Goal: Task Accomplishment & Management: Manage account settings

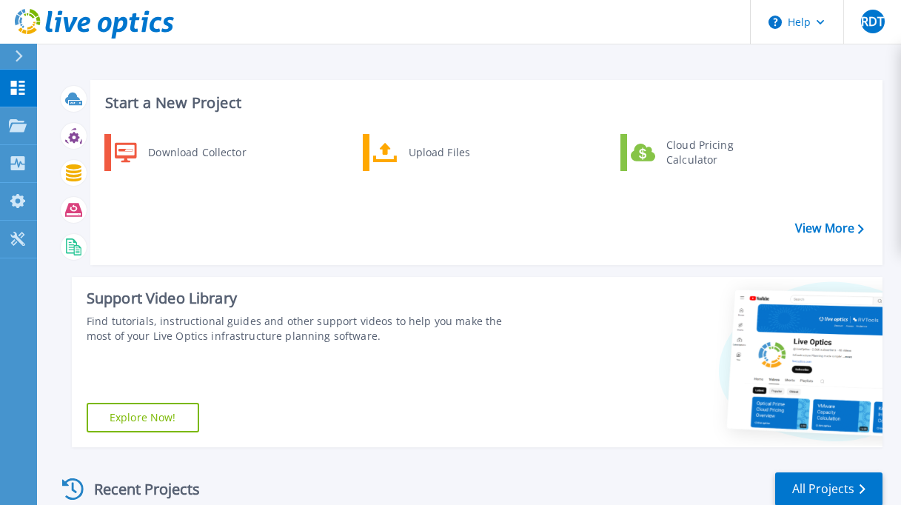
click at [24, 56] on div at bounding box center [25, 56] width 24 height 25
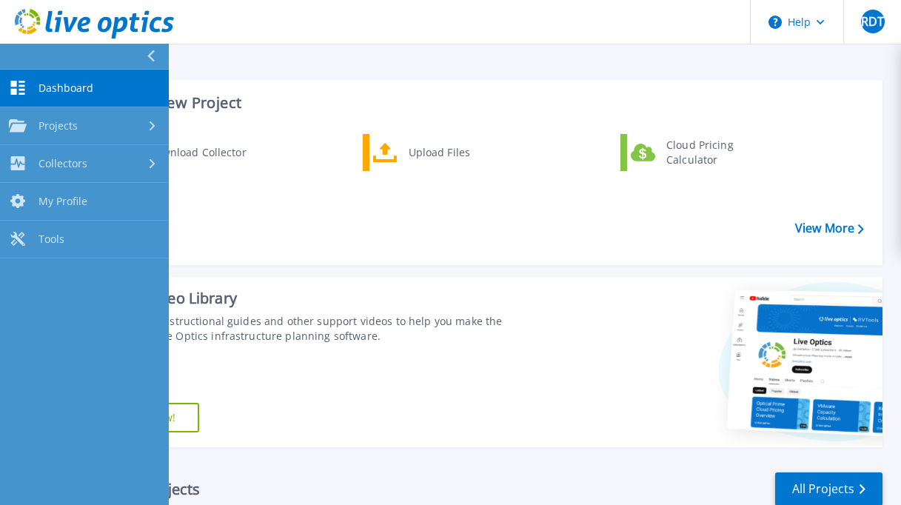
click at [44, 82] on span "Dashboard" at bounding box center [66, 87] width 55 height 13
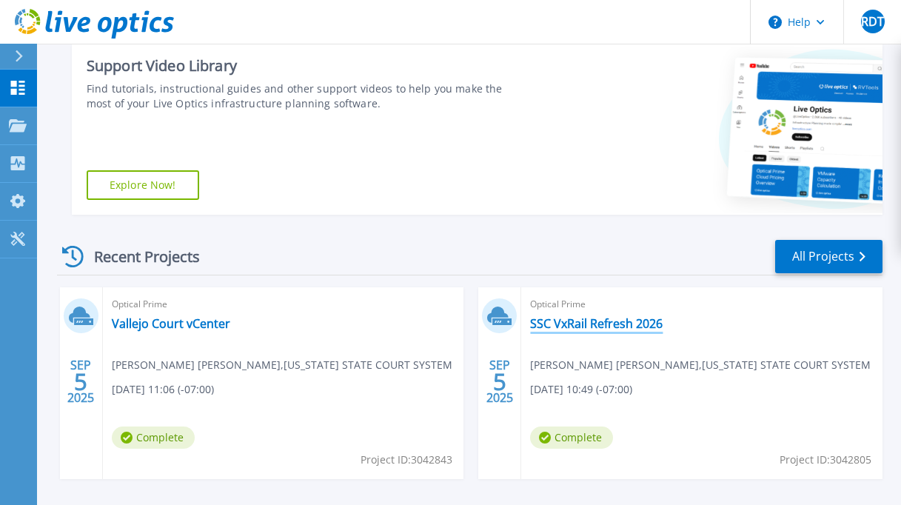
scroll to position [293, 0]
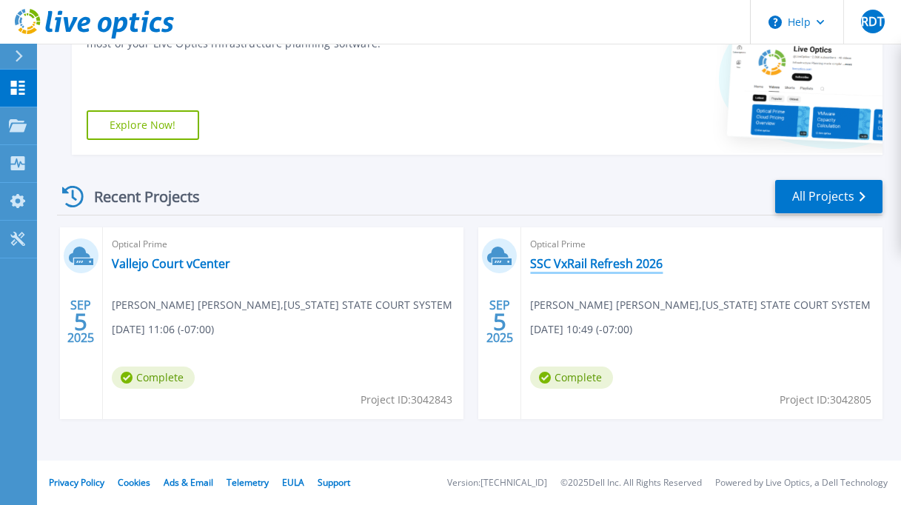
drag, startPoint x: 581, startPoint y: 261, endPoint x: 549, endPoint y: 267, distance: 32.3
click at [549, 267] on link "SSC VxRail Refresh 2026" at bounding box center [596, 263] width 133 height 15
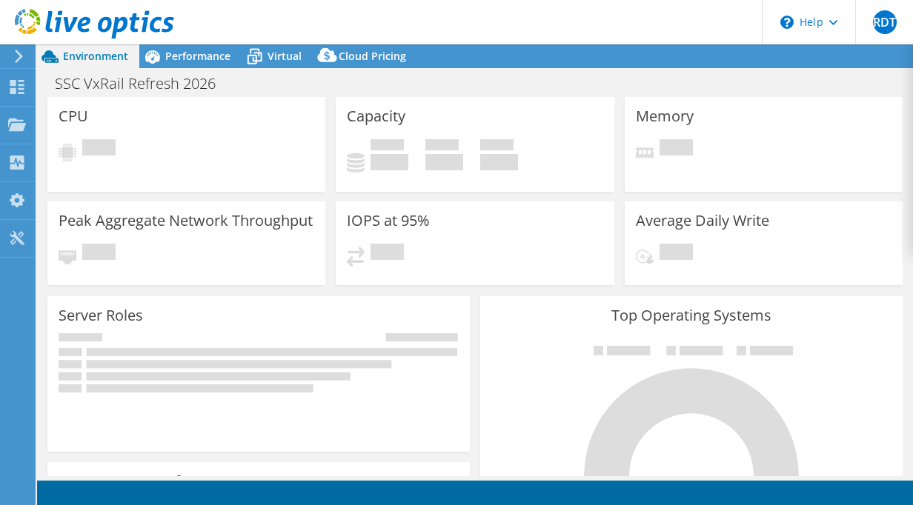
select select "USD"
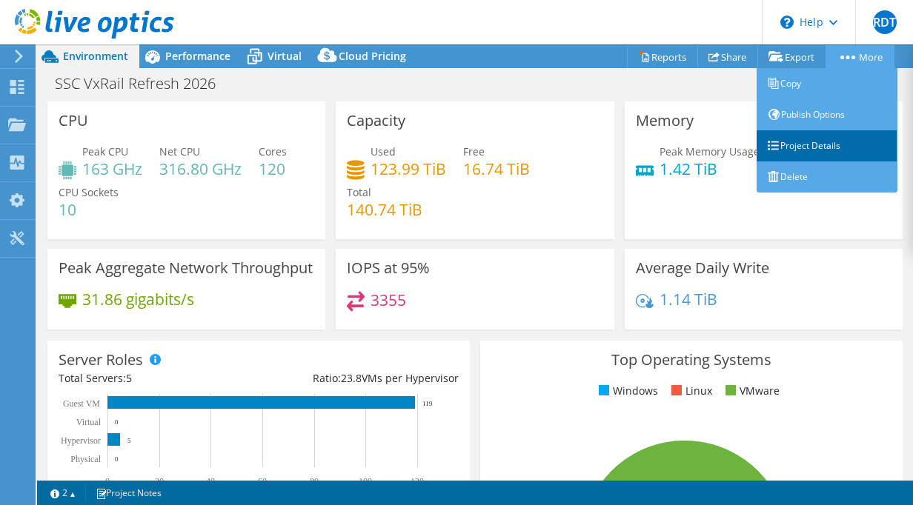
click at [806, 148] on link "Project Details" at bounding box center [826, 145] width 141 height 31
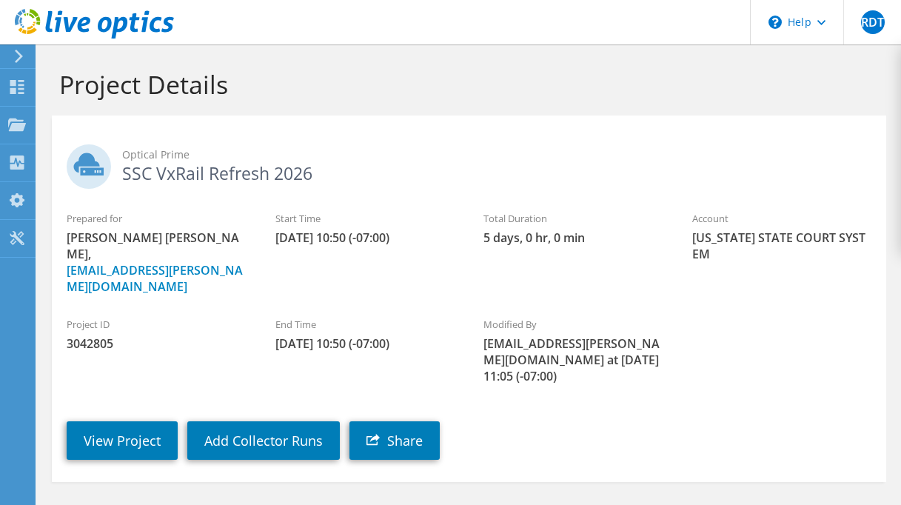
scroll to position [148, 0]
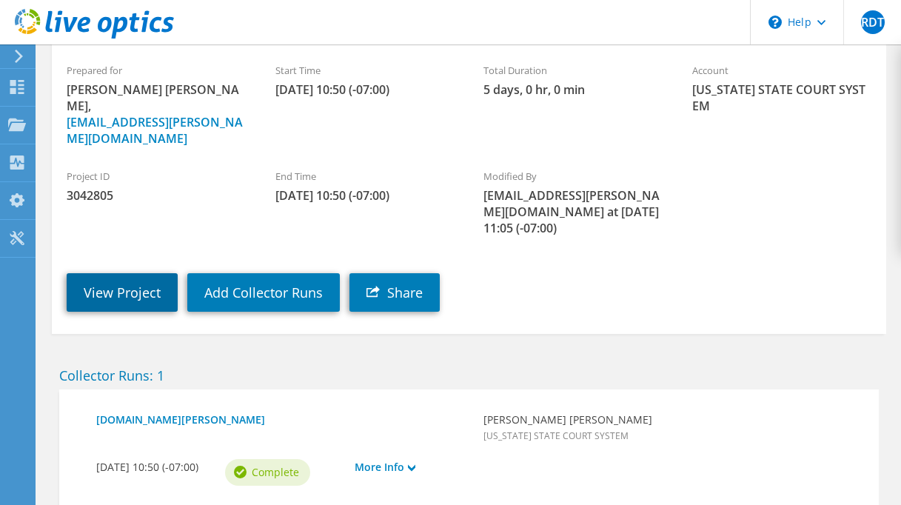
click at [119, 278] on link "View Project" at bounding box center [122, 292] width 111 height 39
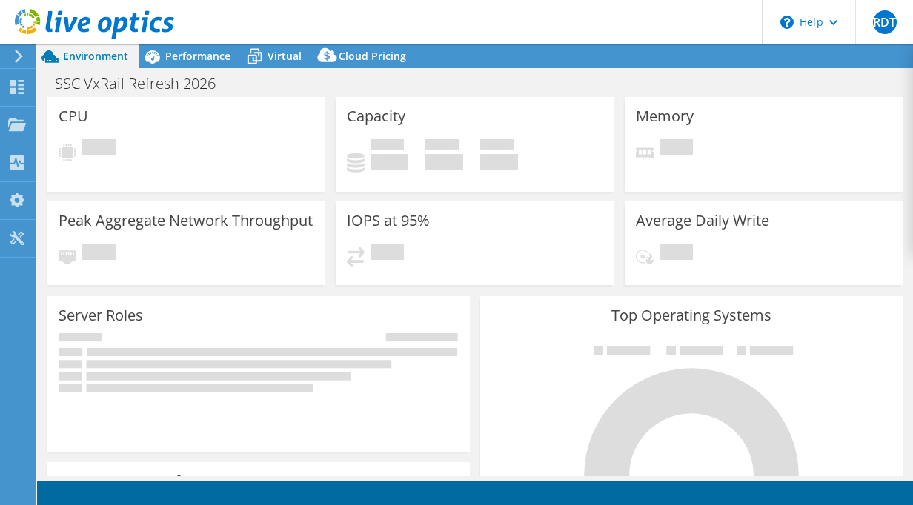
select select "USD"
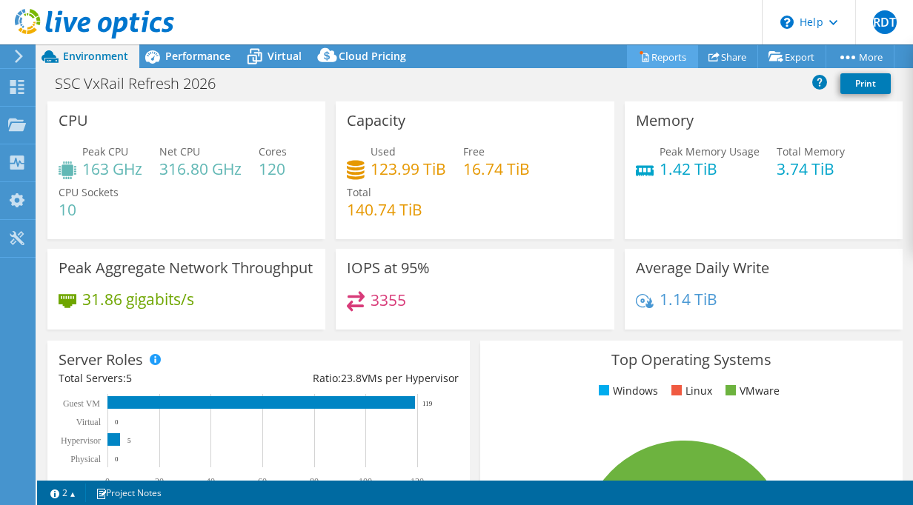
click at [646, 54] on link "Reports" at bounding box center [662, 56] width 71 height 23
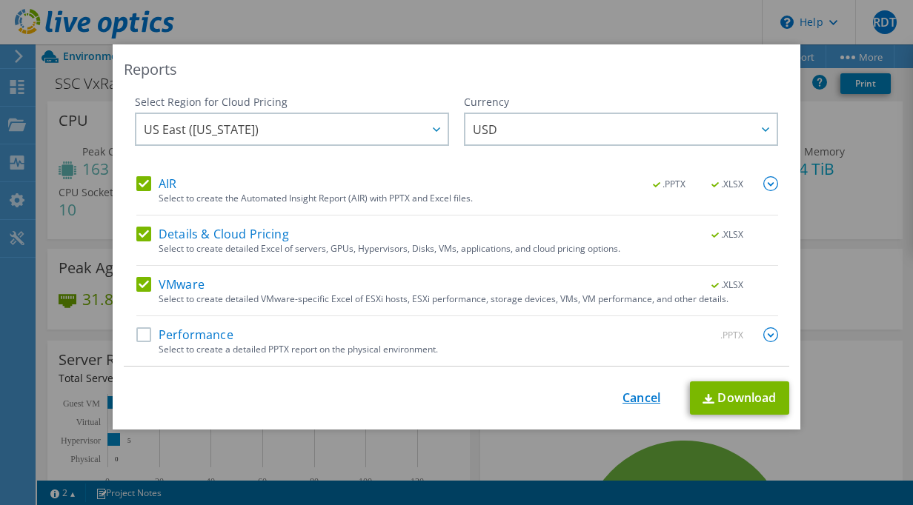
click at [633, 395] on link "Cancel" at bounding box center [641, 398] width 38 height 14
